Goal: Information Seeking & Learning: Learn about a topic

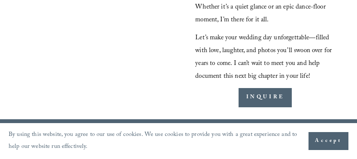
scroll to position [847, 0]
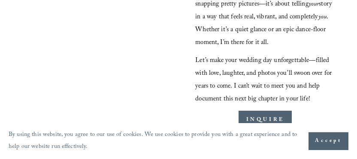
click at [183, 141] on span "Accept" at bounding box center [328, 141] width 27 height 9
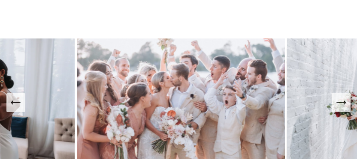
scroll to position [0, 0]
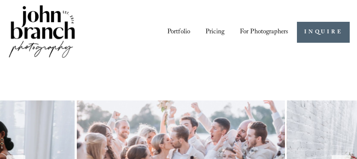
click at [0, 0] on div at bounding box center [0, 0] width 0 height 0
click at [181, 107] on link "Pricing" at bounding box center [178, 101] width 29 height 9
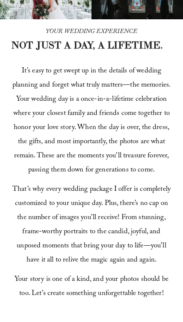
scroll to position [239, 0]
